Goal: Navigation & Orientation: Find specific page/section

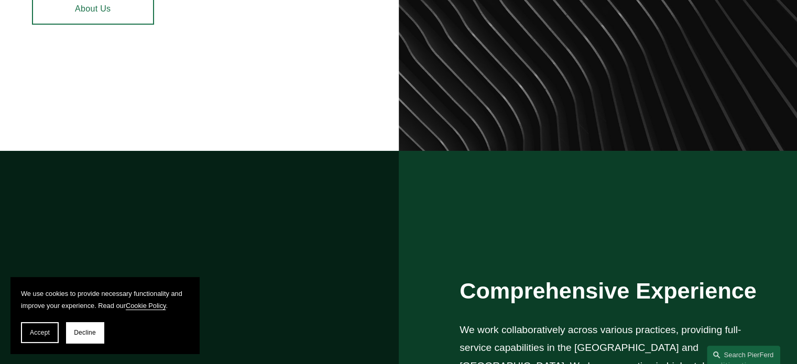
scroll to position [915, 0]
